Goal: Complete application form: Complete application form

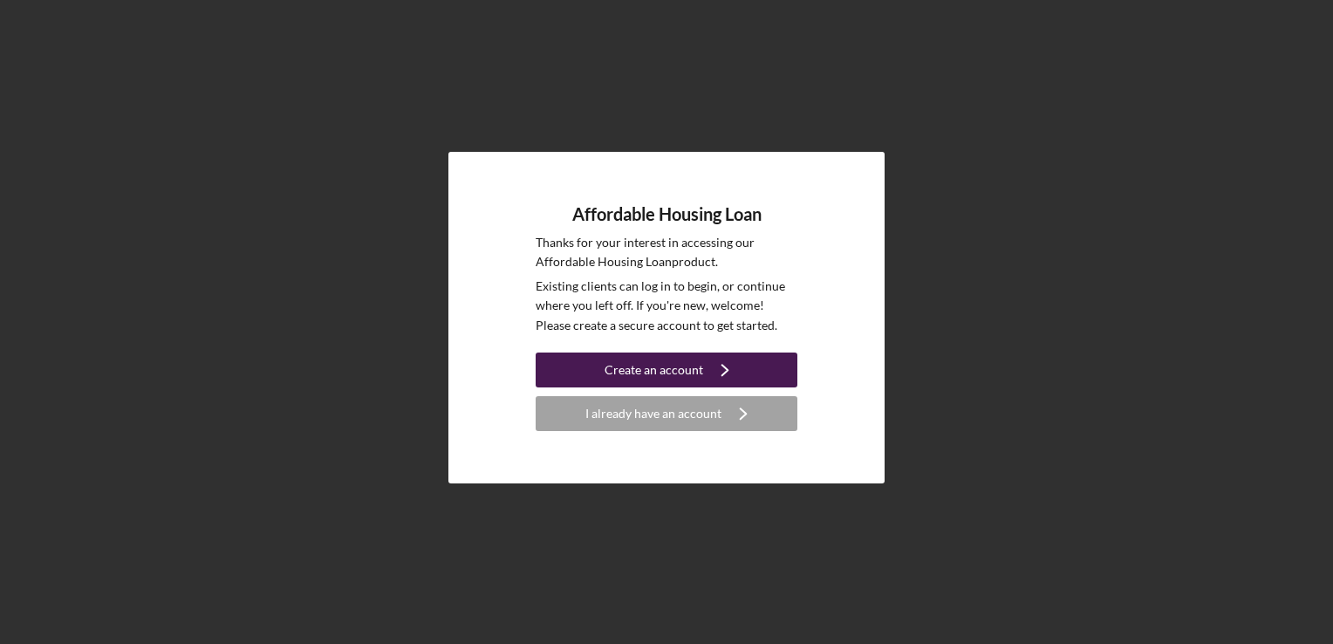
click at [695, 367] on div "Create an account" at bounding box center [654, 370] width 99 height 35
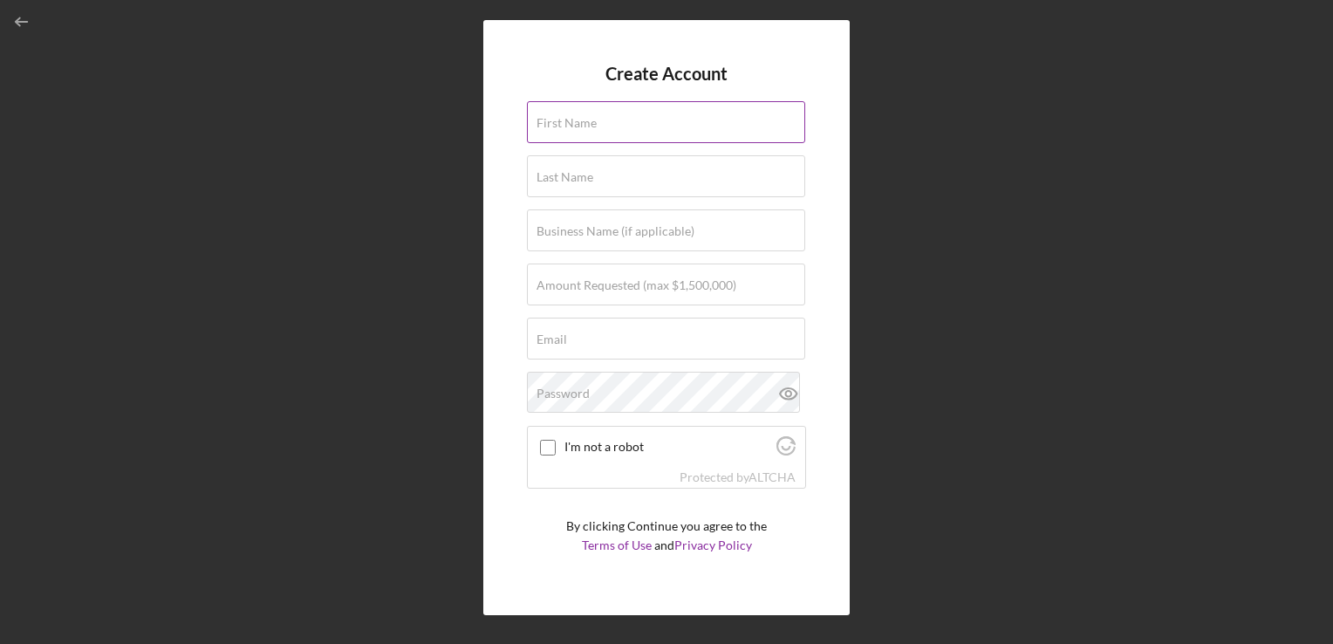
click at [639, 126] on div "First Name" at bounding box center [666, 123] width 279 height 44
type input "[PERSON_NAME]"
type input "Bell"
type input "Administrator"
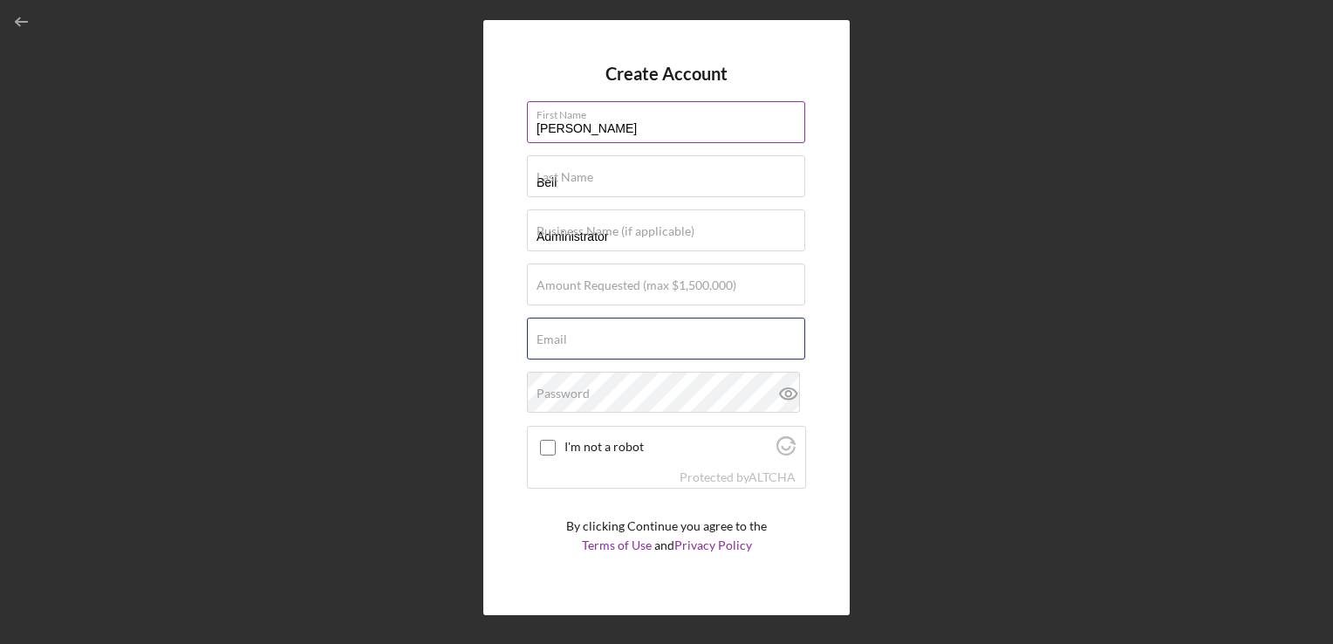
type input "[EMAIL_ADDRESS][DOMAIN_NAME]"
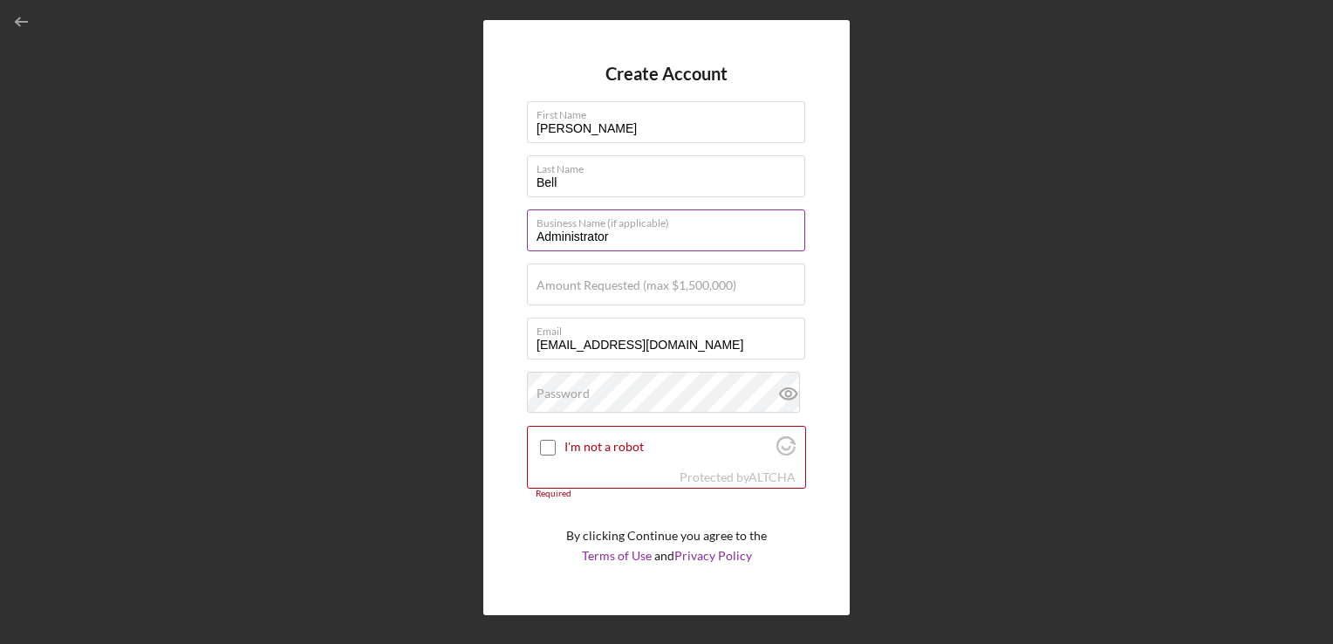
click at [619, 239] on input "Administrator" at bounding box center [666, 230] width 278 height 42
type input "A"
type input "BellOneWorks, LLC"
click at [543, 448] on input "I'm not a robot" at bounding box center [548, 448] width 16 height 16
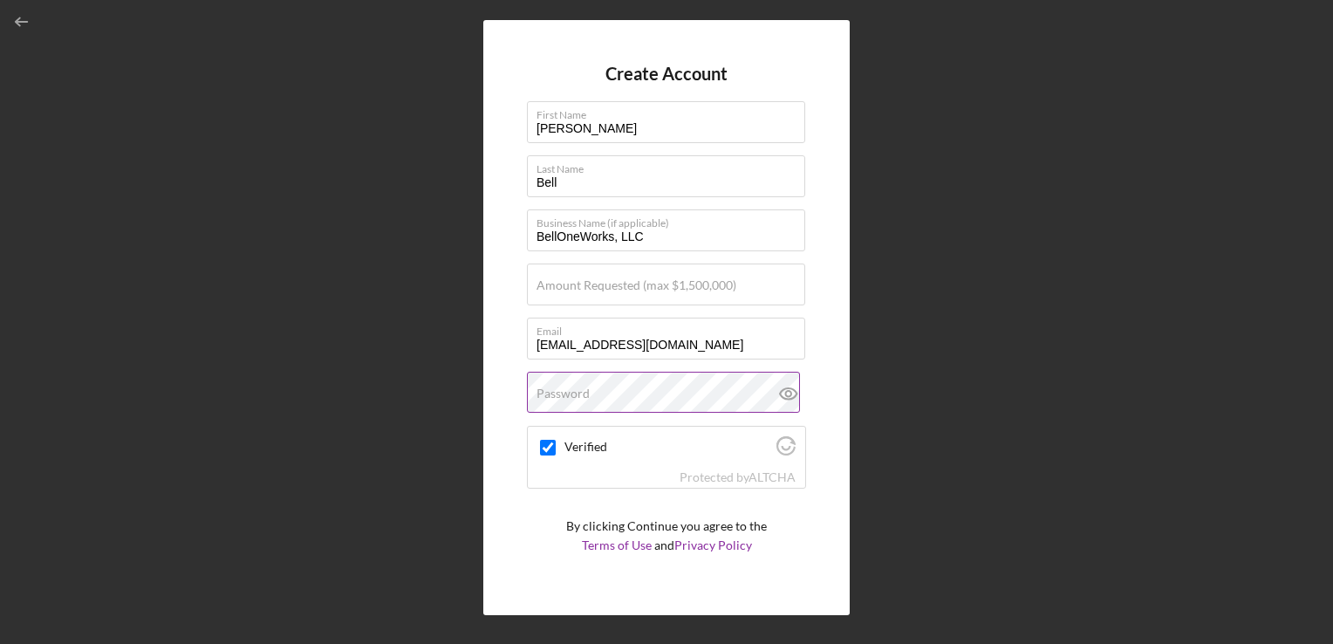
click at [550, 397] on label "Password" at bounding box center [563, 394] width 53 height 14
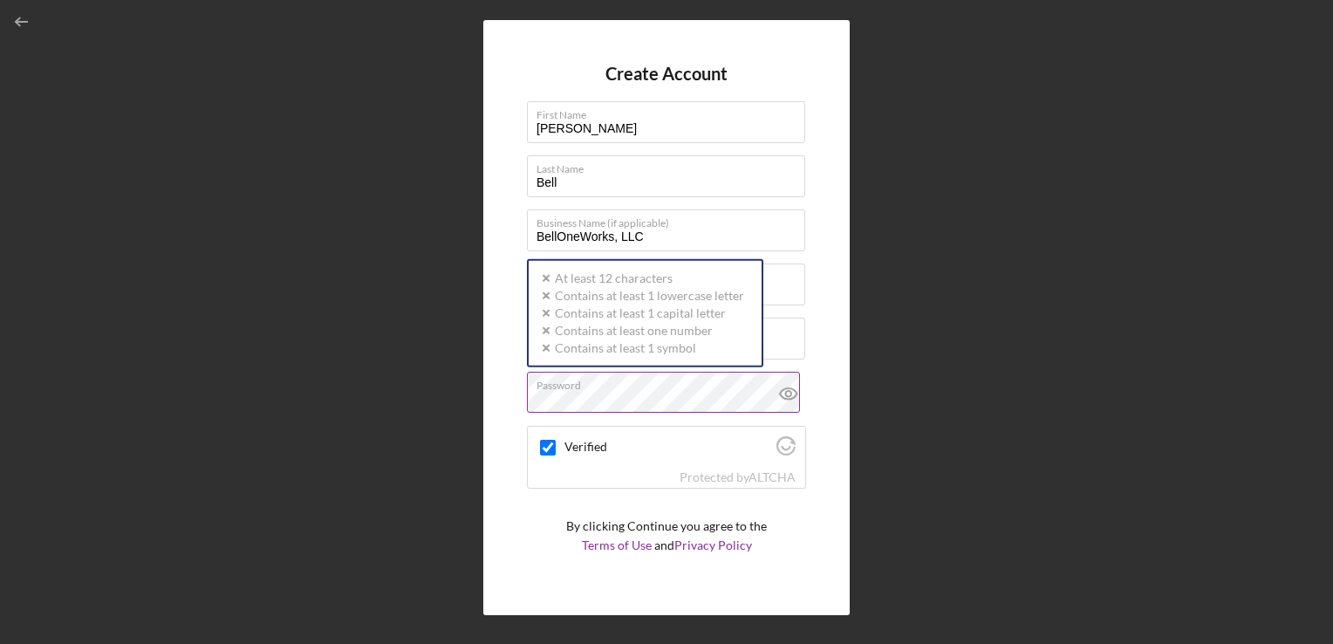
click at [785, 396] on icon at bounding box center [787, 393] width 5 height 5
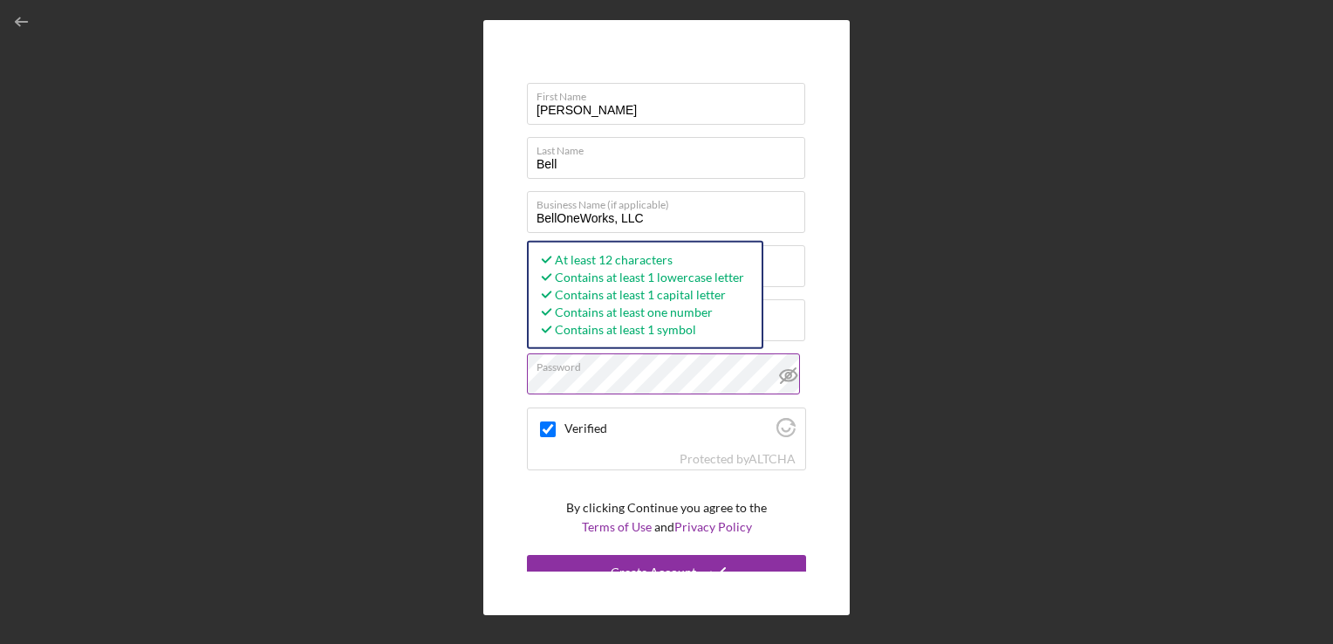
scroll to position [36, 0]
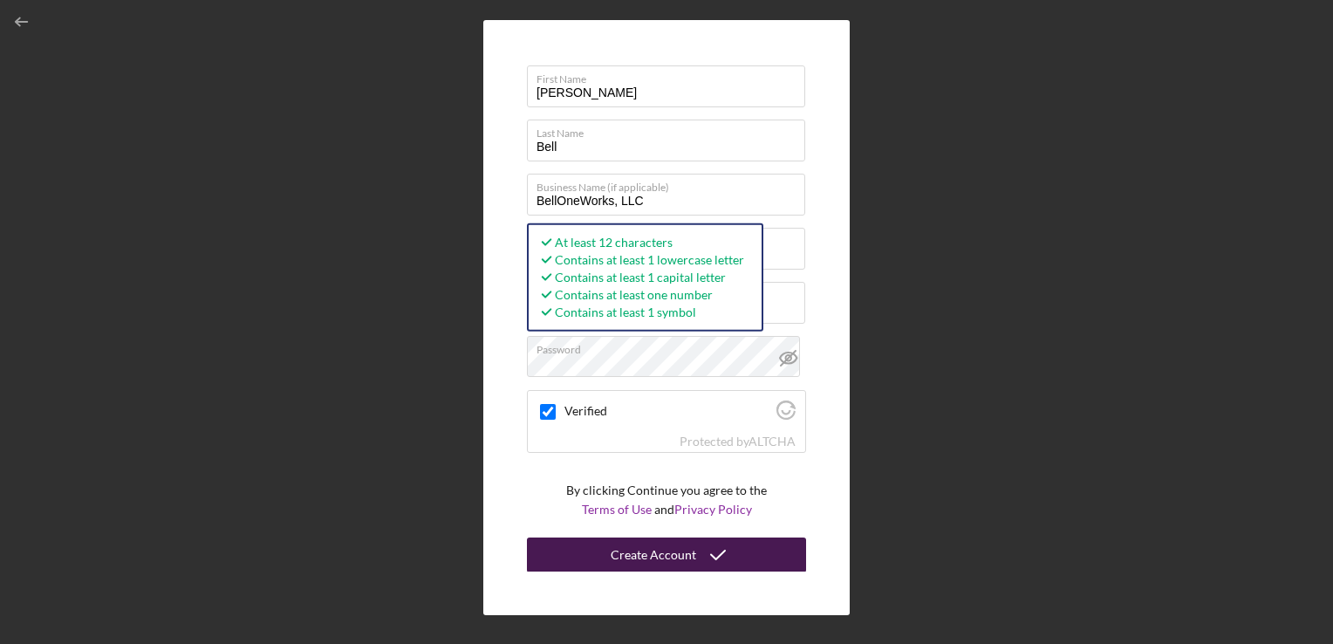
click at [674, 558] on div "Create Account" at bounding box center [654, 554] width 86 height 35
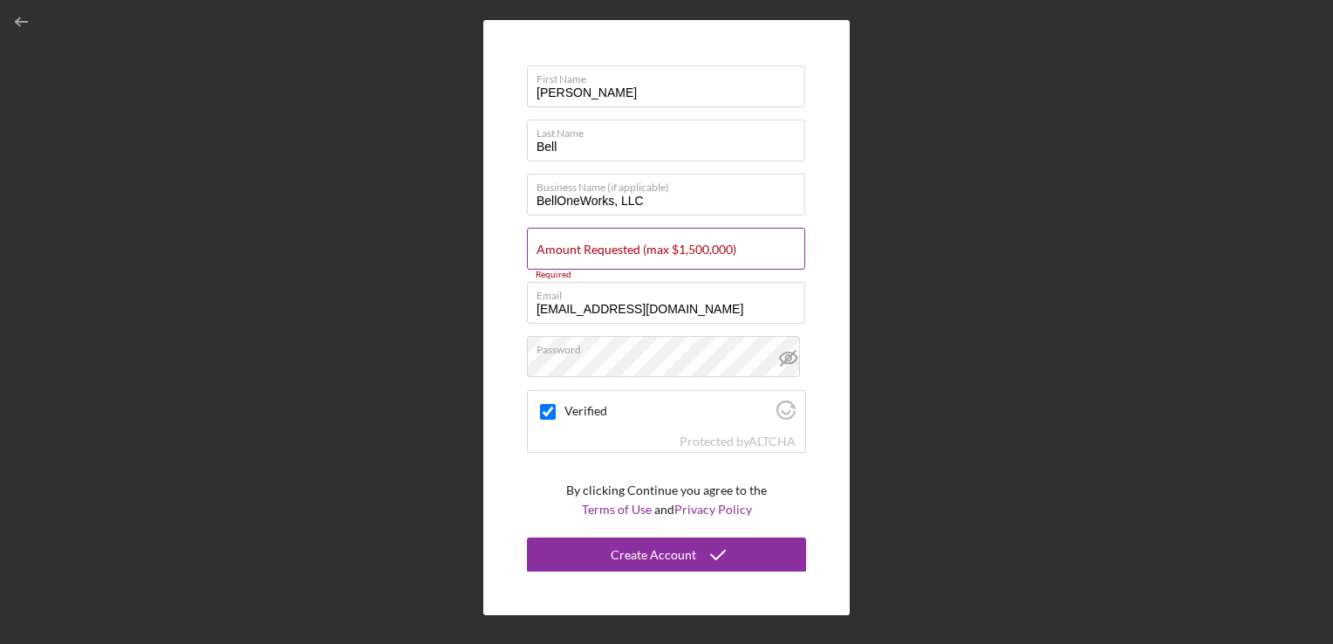
click at [729, 238] on div "Amount Requested (max $1,500,000) Required" at bounding box center [666, 250] width 279 height 44
checkbox input "true"
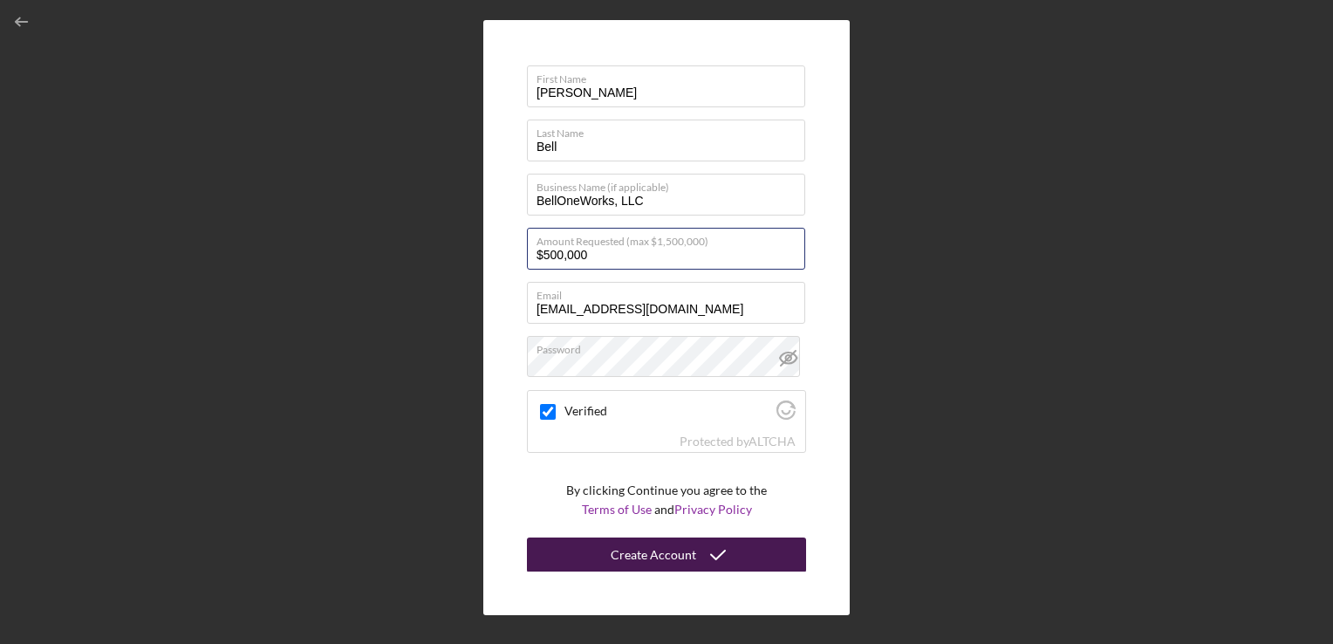
type input "$500,000"
click at [696, 553] on icon "submit" at bounding box center [718, 555] width 44 height 44
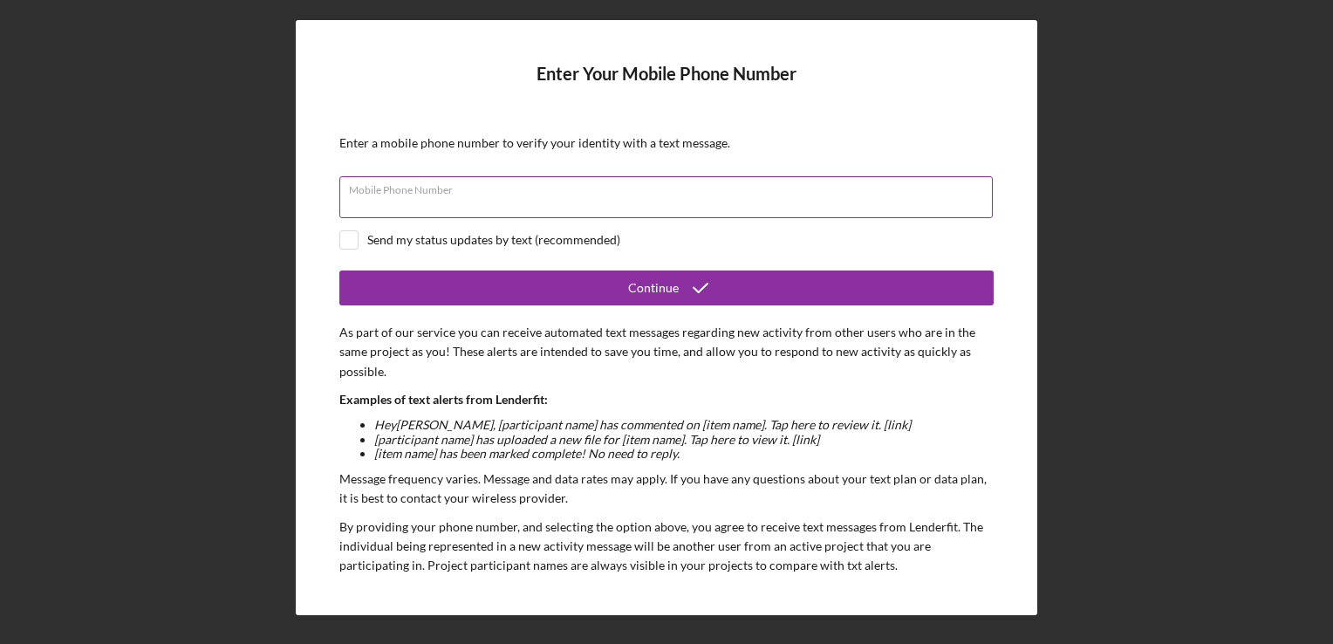
click at [485, 194] on div "Mobile Phone Number" at bounding box center [666, 198] width 654 height 44
type input "[PHONE_NUMBER]"
click at [353, 242] on input "checkbox" at bounding box center [348, 239] width 17 height 17
checkbox input "true"
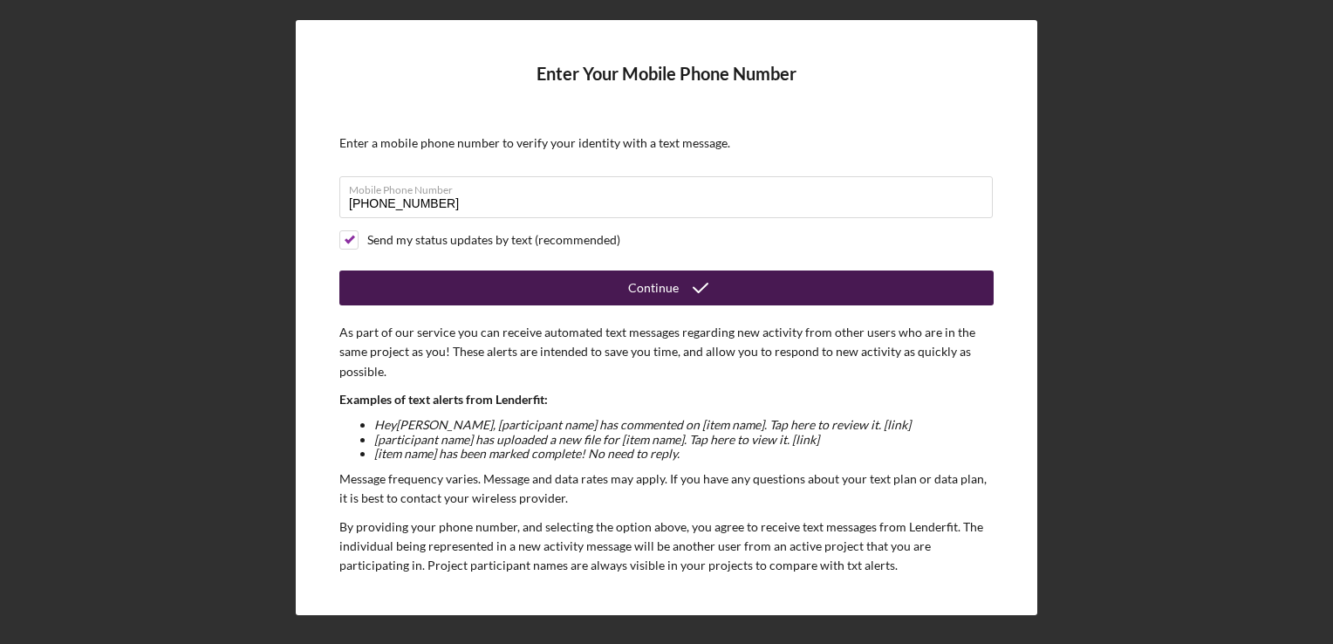
click at [674, 284] on div "Continue" at bounding box center [653, 287] width 51 height 35
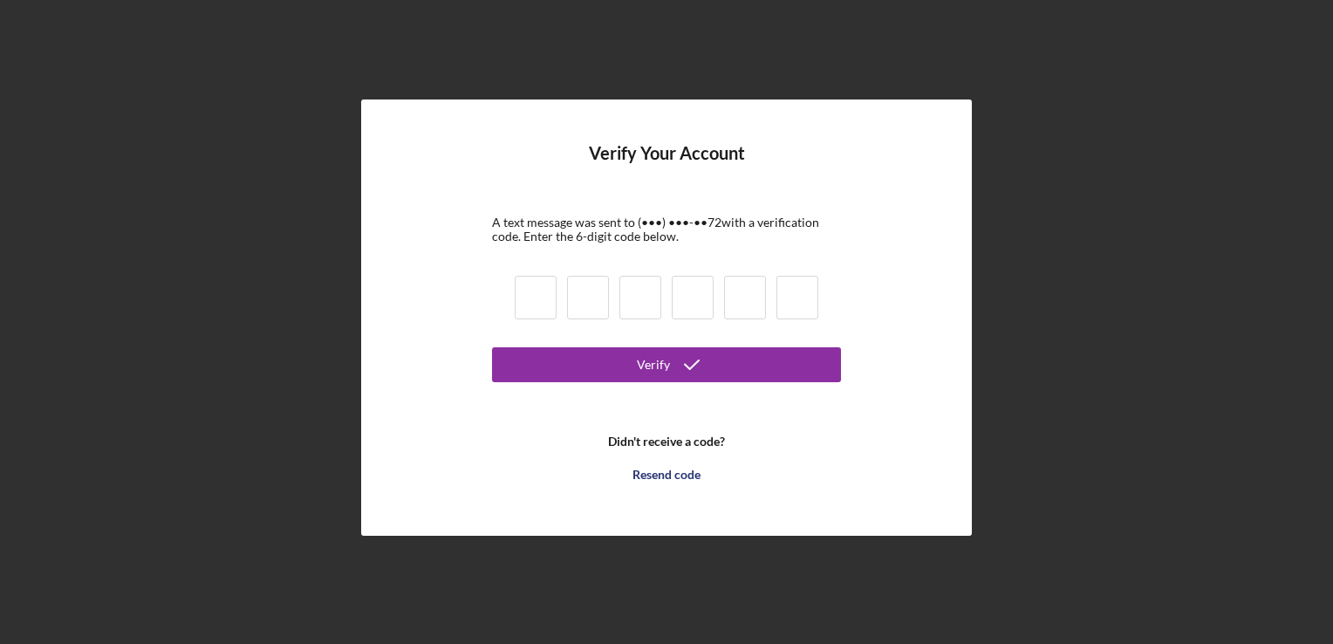
click at [524, 300] on input at bounding box center [536, 298] width 42 height 44
type input "7"
type input "1"
type input "9"
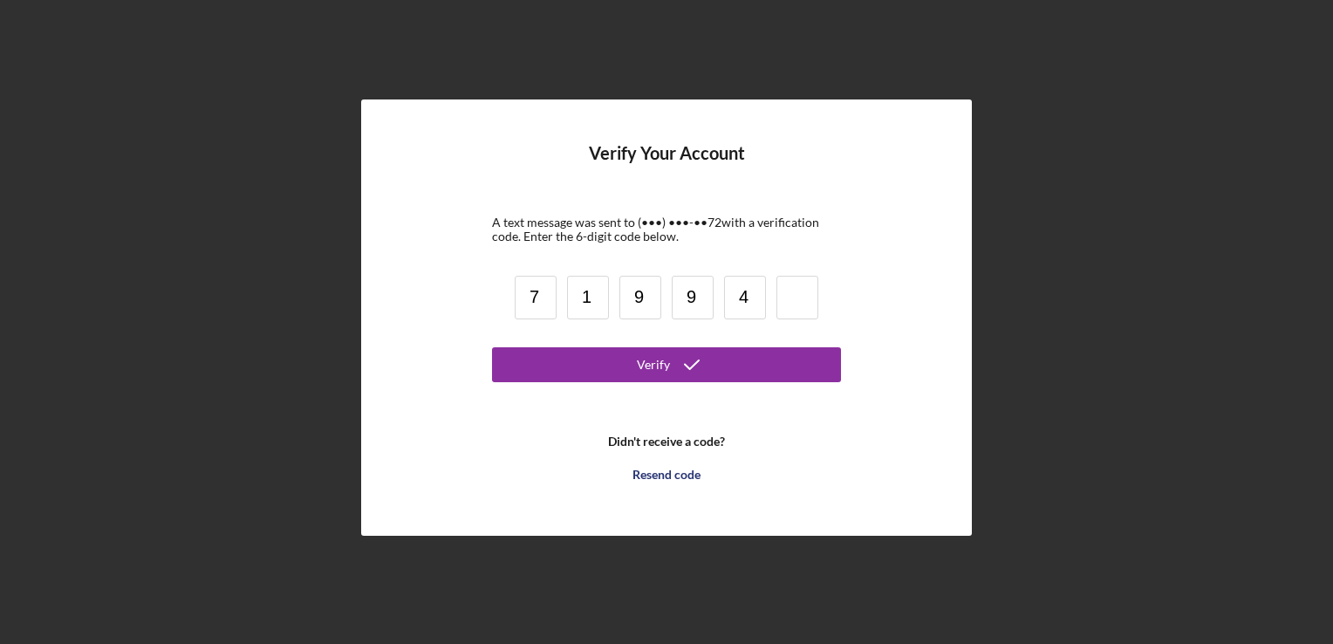
type input "4"
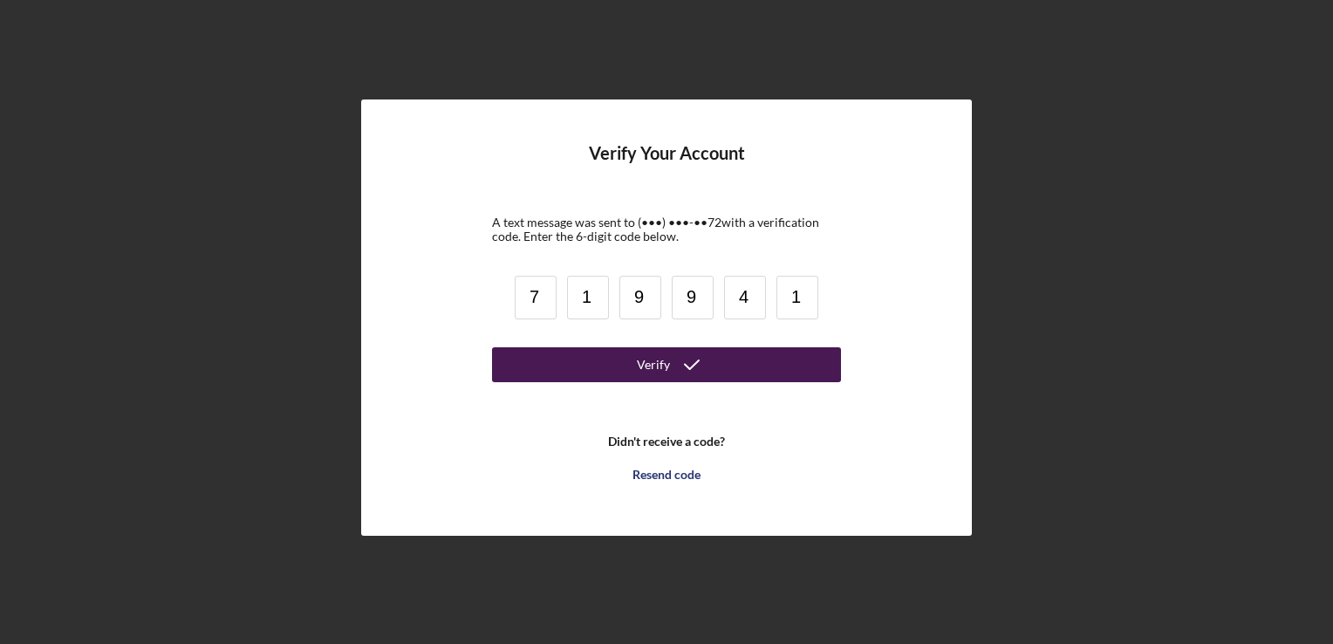
type input "1"
click at [633, 364] on button "Verify" at bounding box center [666, 364] width 349 height 35
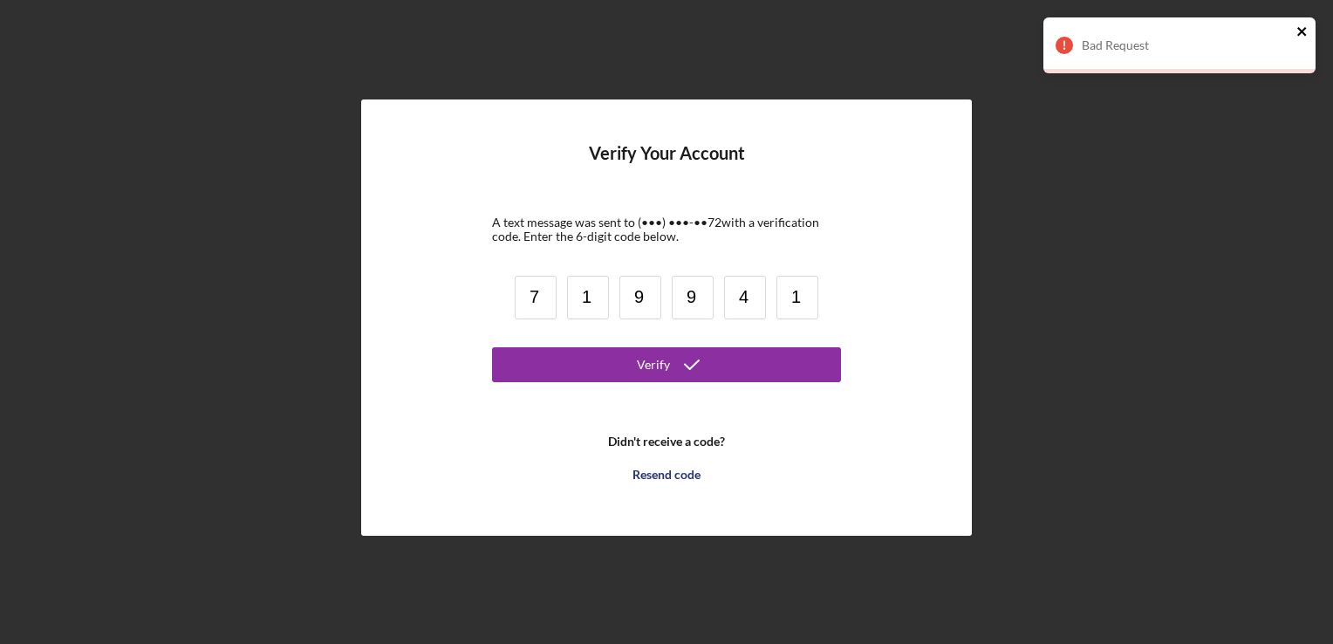
click at [1307, 31] on icon "close" at bounding box center [1303, 31] width 12 height 14
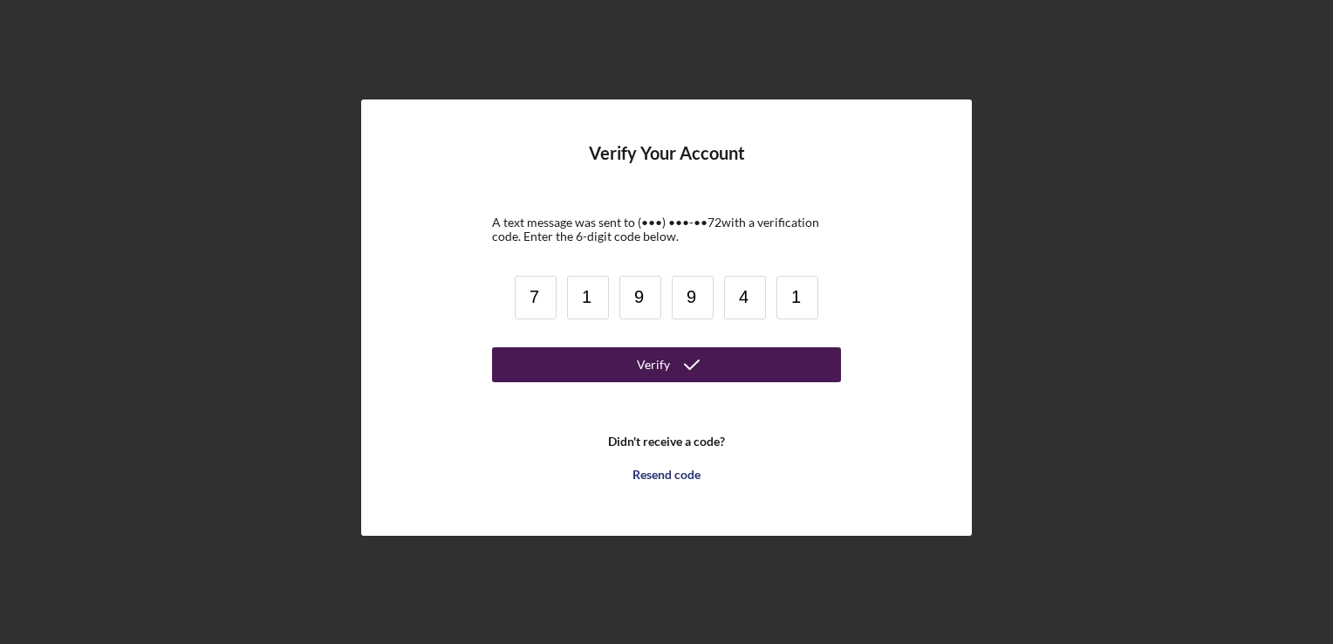
drag, startPoint x: 701, startPoint y: 368, endPoint x: 691, endPoint y: 372, distance: 10.2
click at [699, 368] on icon "submit" at bounding box center [692, 365] width 44 height 44
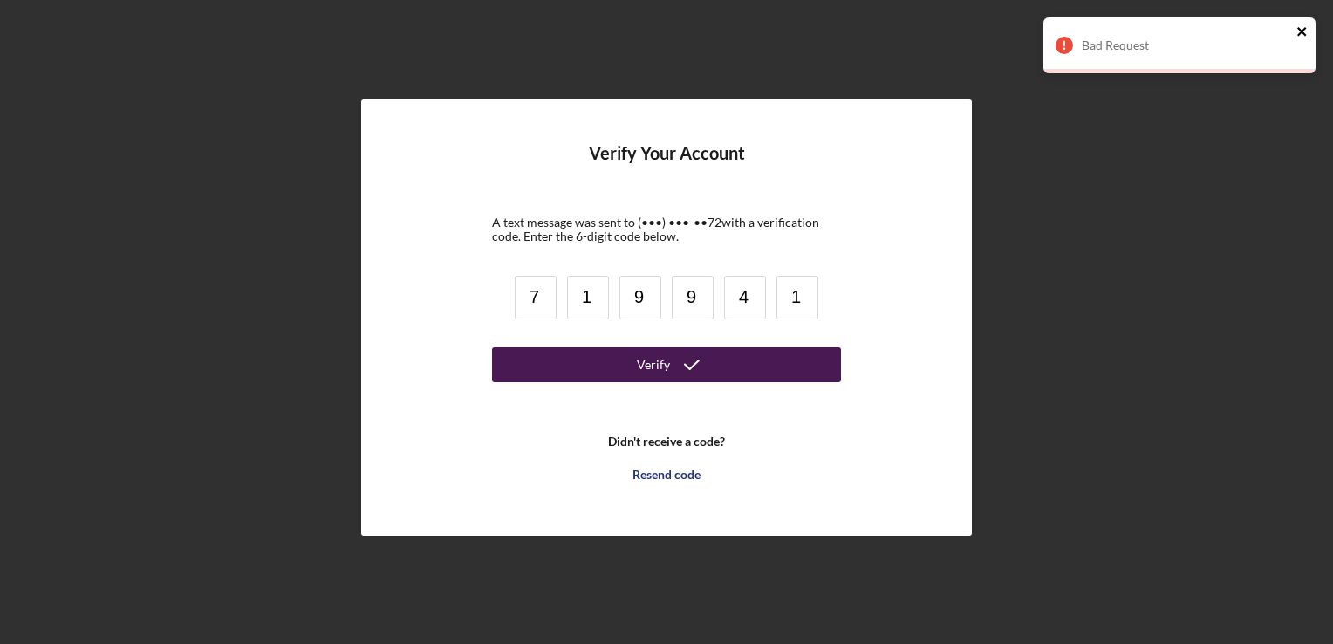
click at [1302, 30] on icon "close" at bounding box center [1303, 31] width 12 height 14
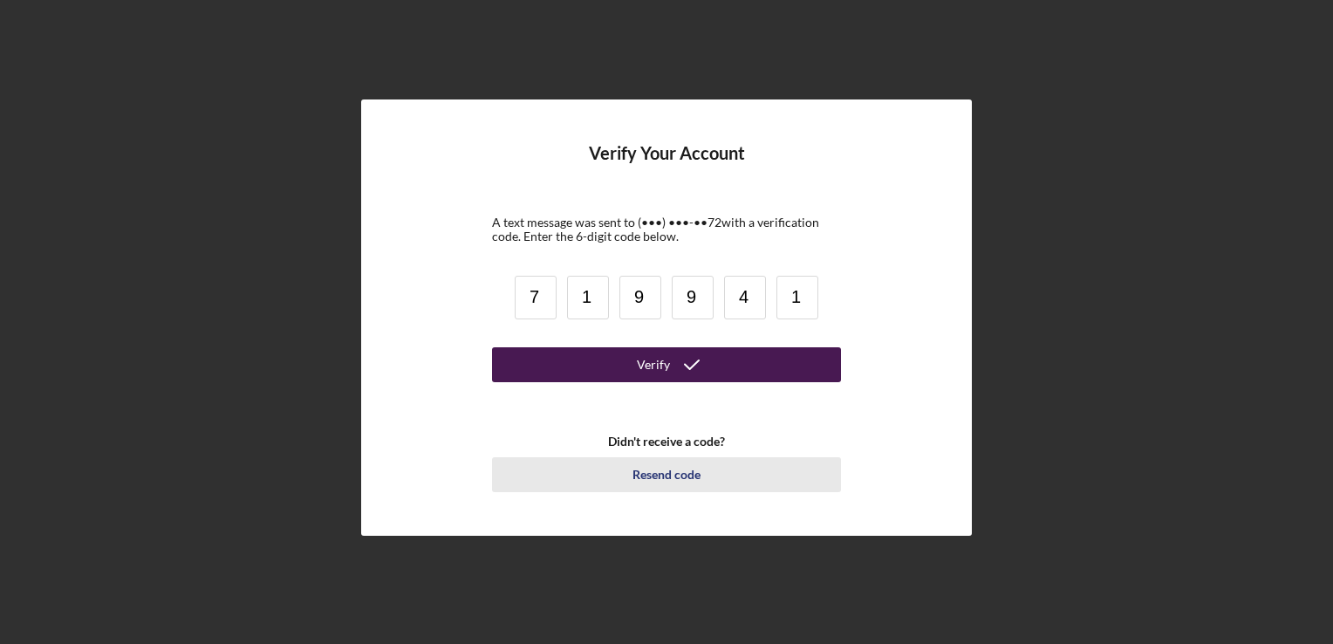
click at [660, 479] on div "Resend code" at bounding box center [667, 474] width 68 height 35
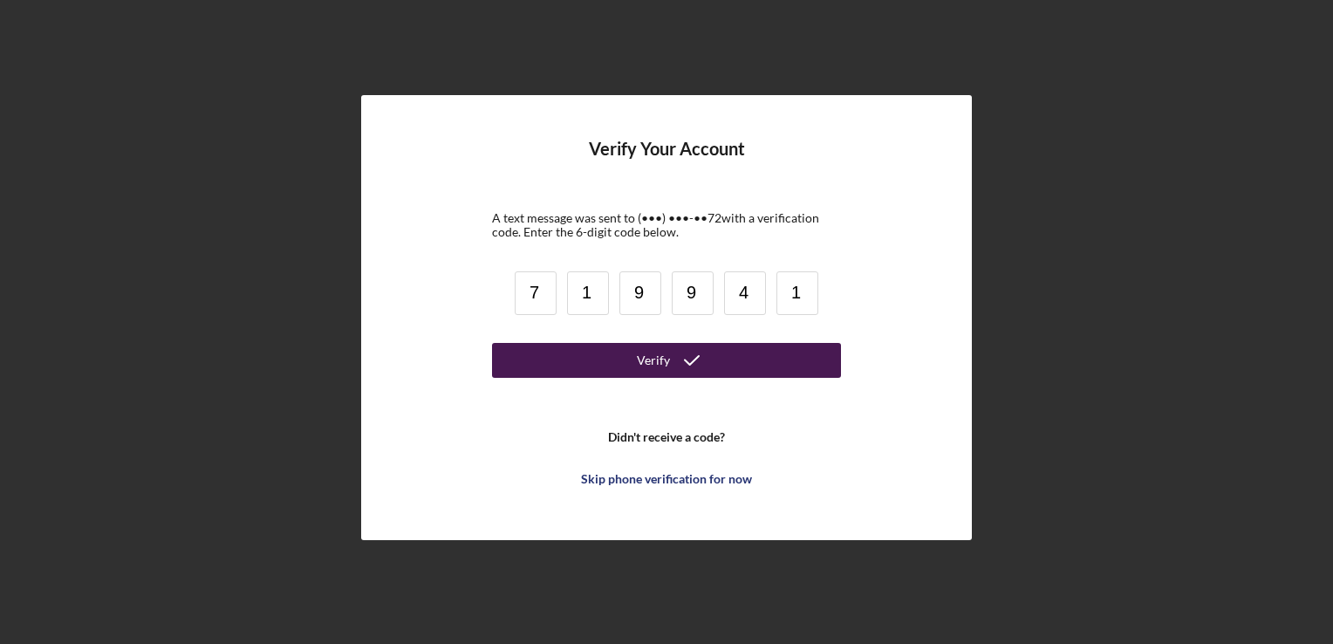
click at [705, 294] on input "9" at bounding box center [693, 293] width 42 height 44
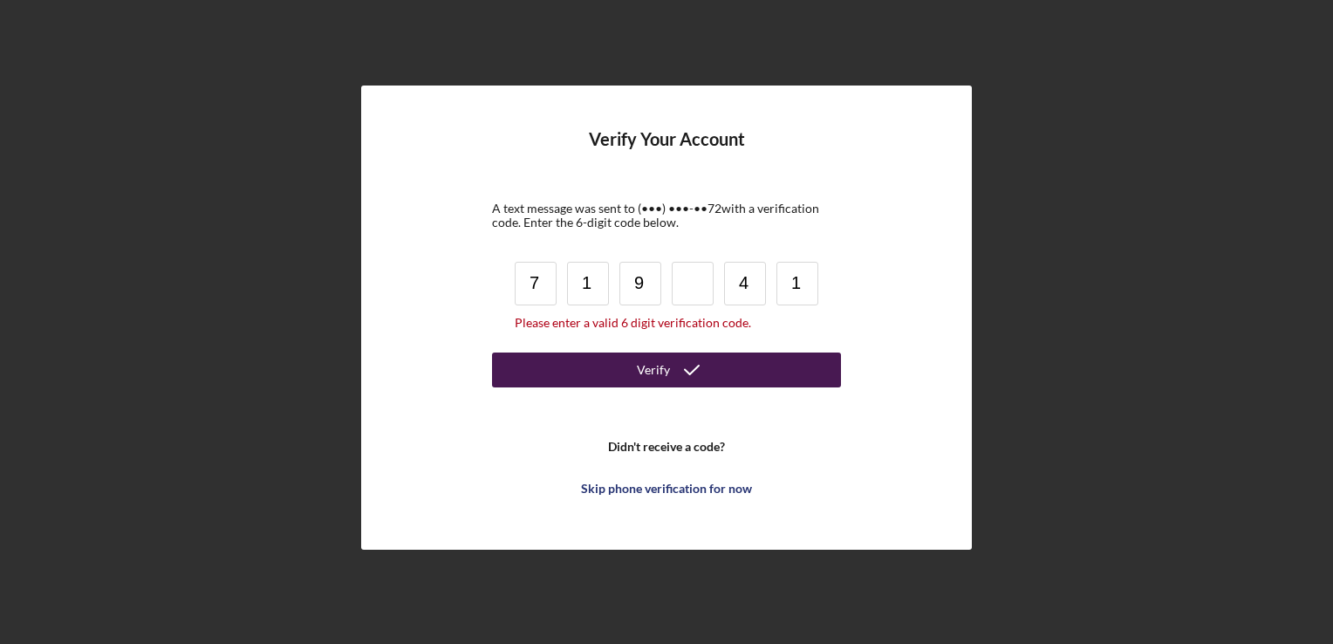
type input "9"
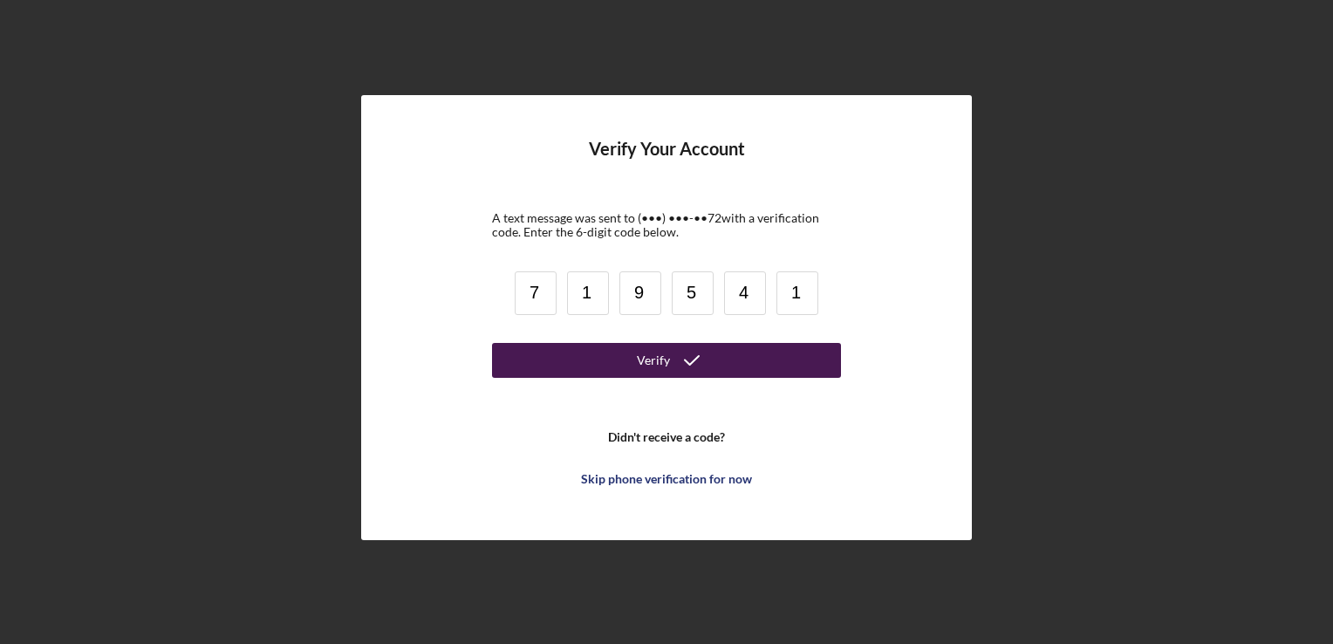
type input "5"
click at [709, 357] on icon "submit" at bounding box center [692, 361] width 44 height 44
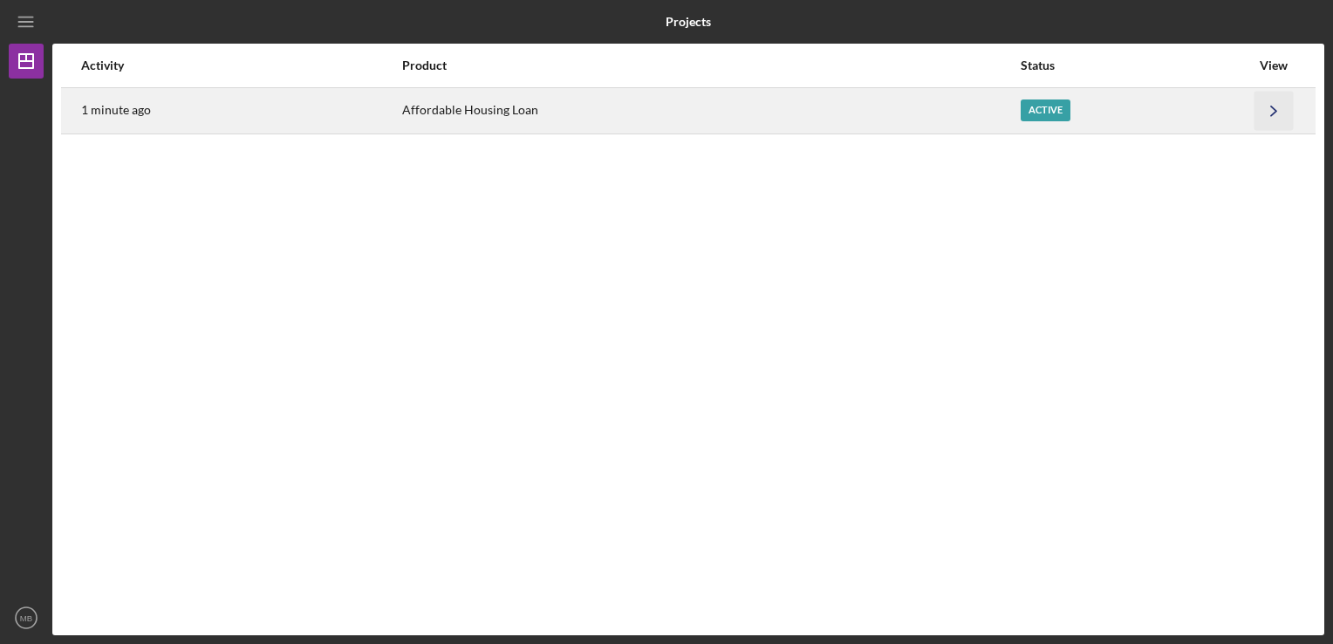
click at [1270, 112] on icon "Icon/Navigate" at bounding box center [1274, 110] width 39 height 39
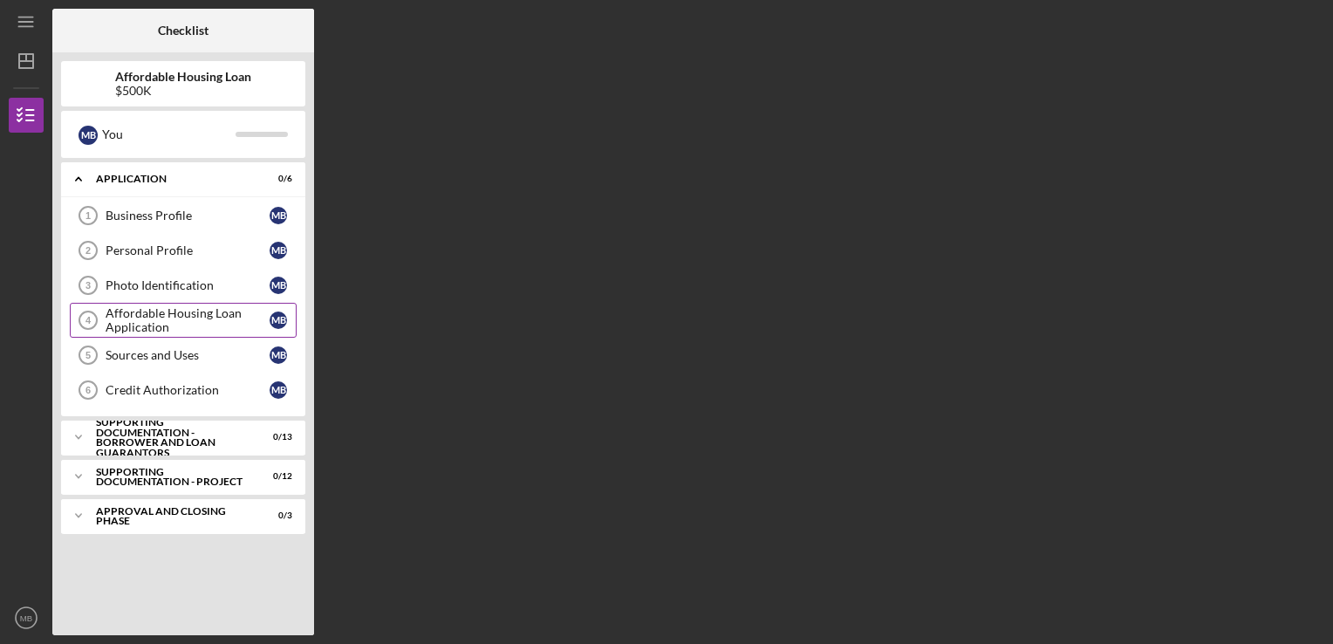
click at [145, 322] on div "Affordable Housing Loan Application" at bounding box center [188, 320] width 164 height 28
